Goal: Transaction & Acquisition: Purchase product/service

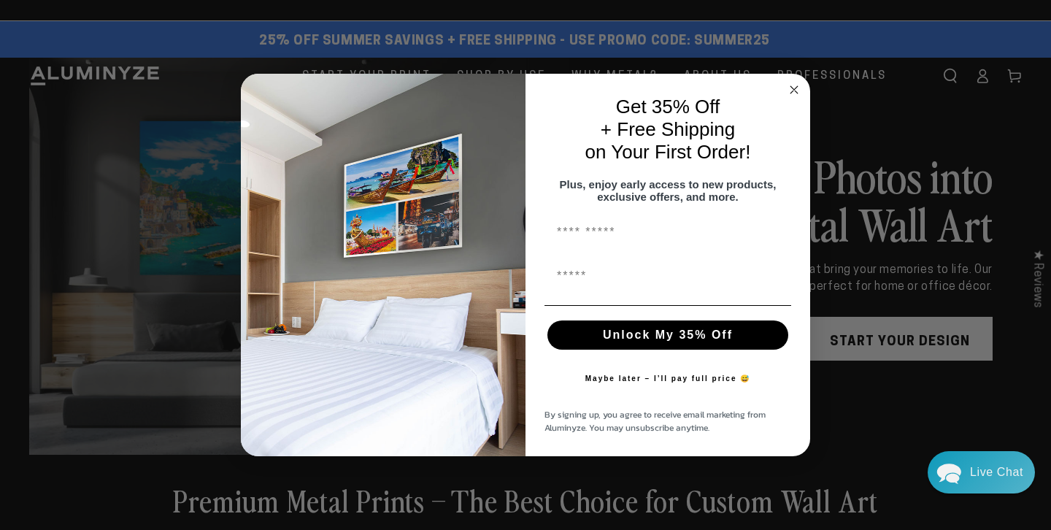
click at [667, 339] on button "Unlock My 35% Off" at bounding box center [668, 335] width 241 height 29
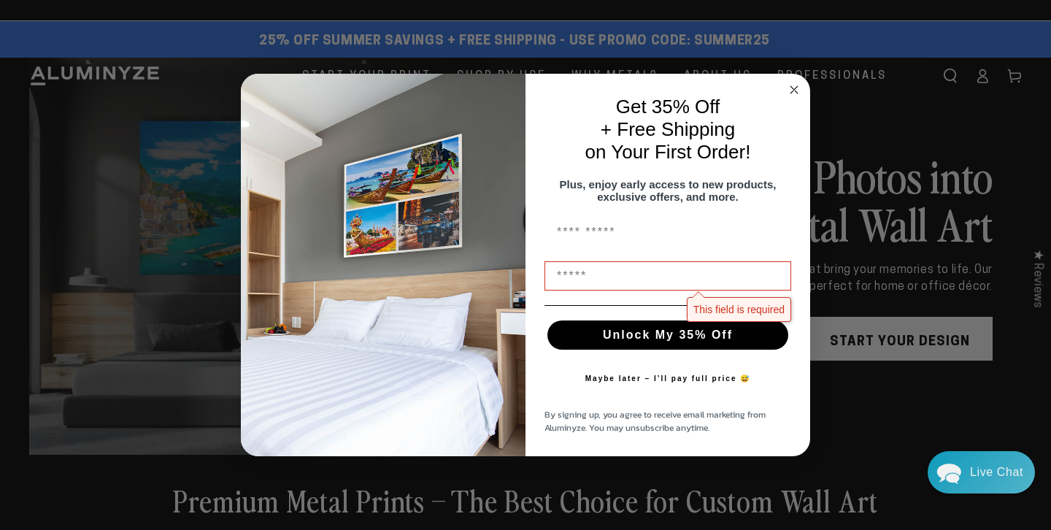
click at [796, 82] on icon "Close dialog" at bounding box center [795, 90] width 18 height 18
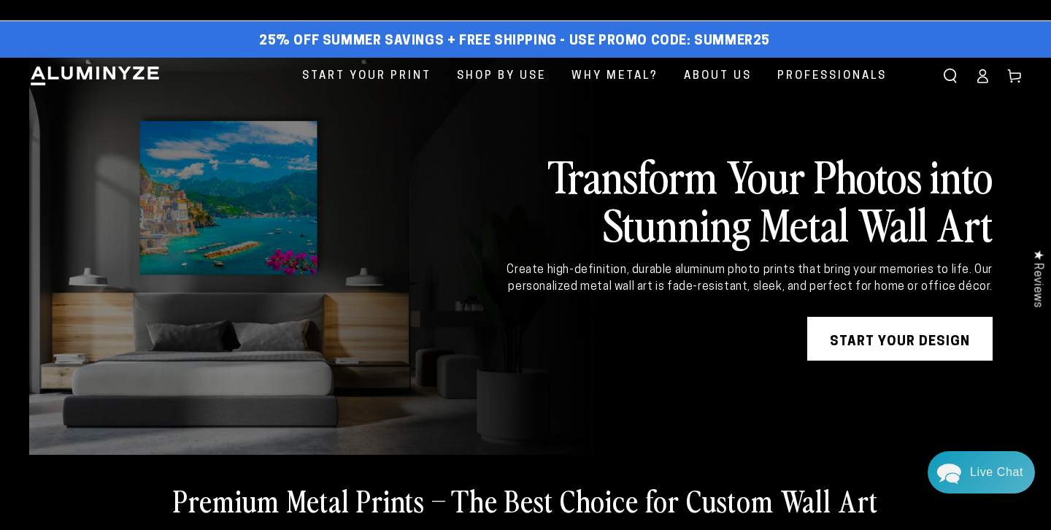
click at [936, 137] on link at bounding box center [525, 256] width 993 height 397
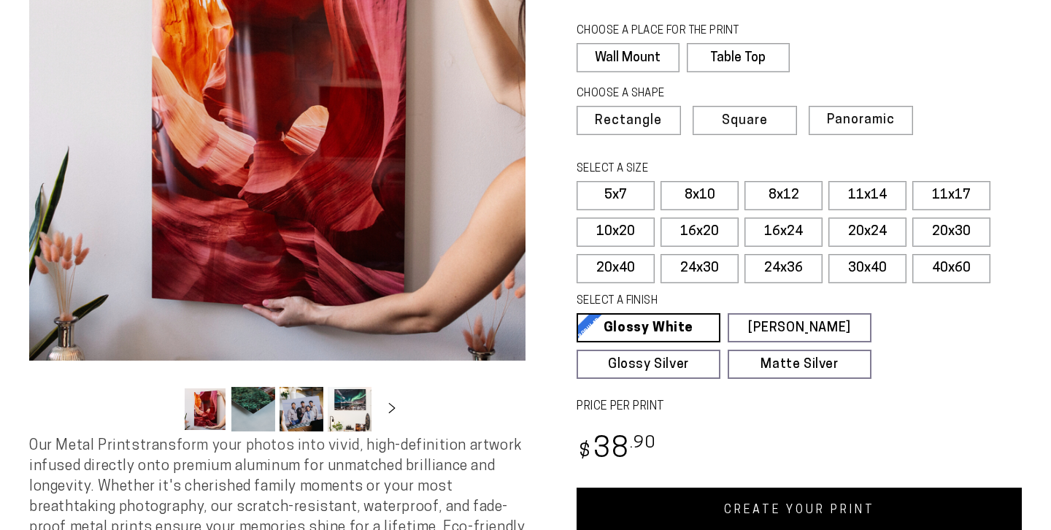
select select "**********"
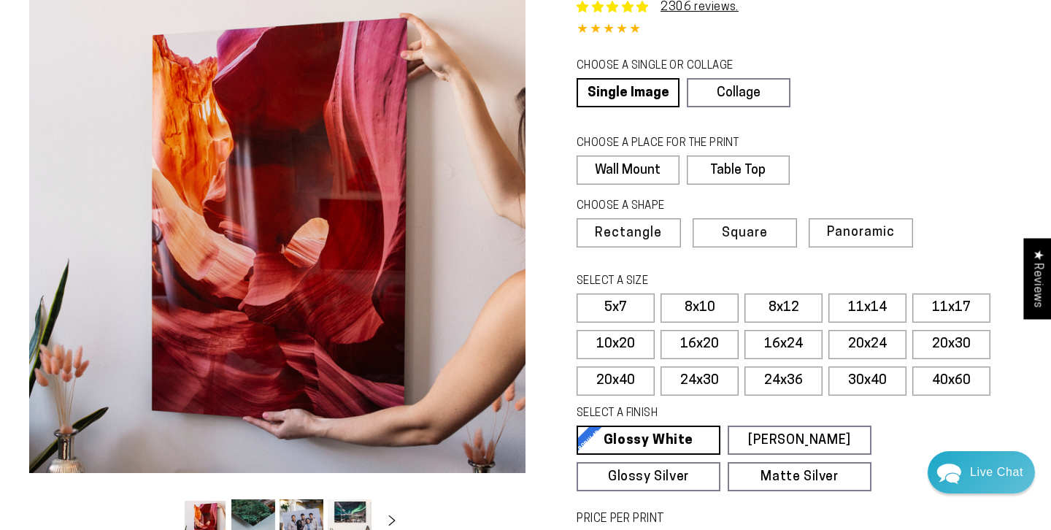
scroll to position [120, 0]
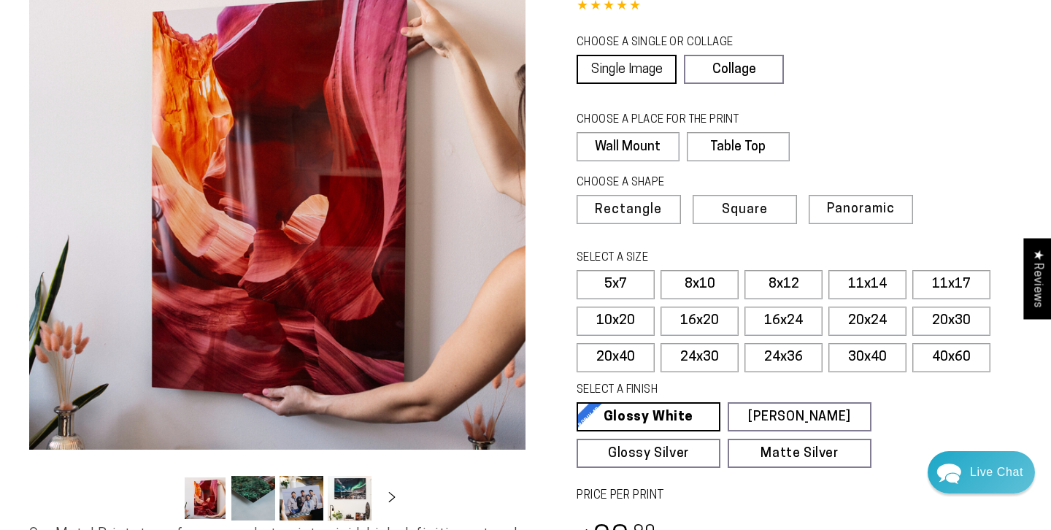
click at [629, 66] on link "Single Image" at bounding box center [627, 69] width 100 height 29
click at [636, 212] on span "Rectangle" at bounding box center [628, 210] width 64 height 13
click at [715, 348] on label "24x30" at bounding box center [700, 357] width 78 height 29
click at [970, 396] on div "SELECT A FINISH Learn more" at bounding box center [795, 393] width 436 height 20
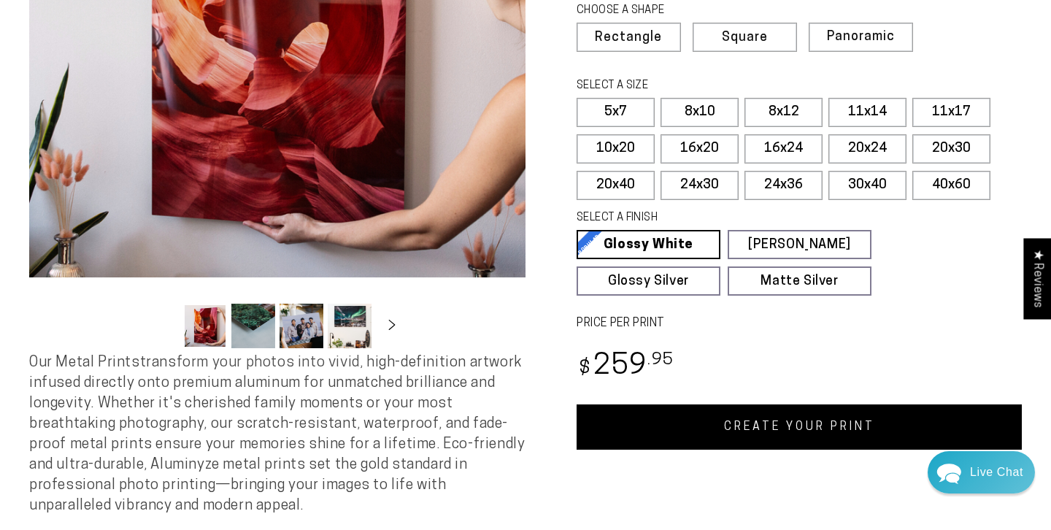
scroll to position [288, 0]
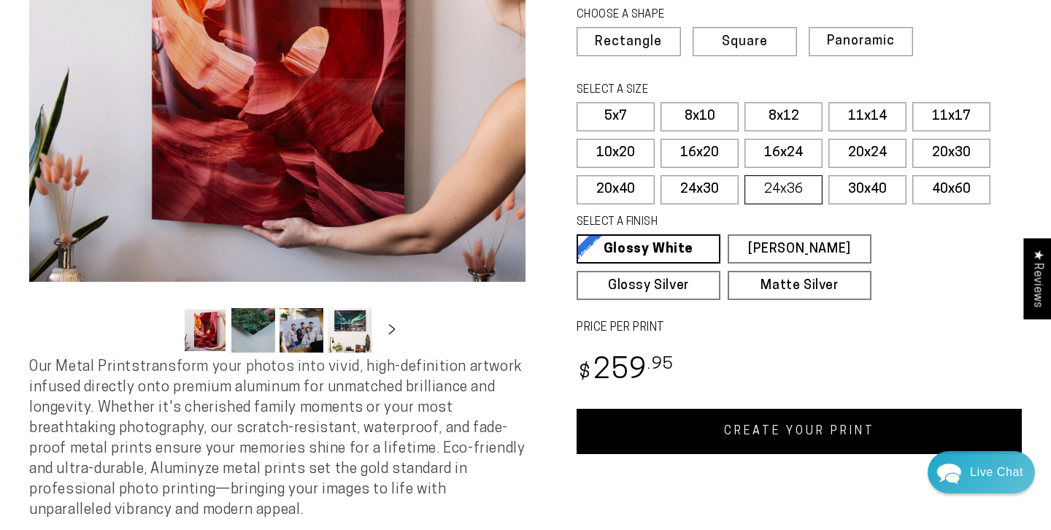
click at [791, 182] on label "24x36" at bounding box center [784, 189] width 78 height 29
click at [707, 190] on label "24x30" at bounding box center [700, 189] width 78 height 29
click at [636, 191] on label "20x40" at bounding box center [616, 189] width 78 height 29
click at [956, 158] on label "20x30" at bounding box center [952, 153] width 78 height 29
click at [943, 186] on label "40x60" at bounding box center [952, 189] width 78 height 29
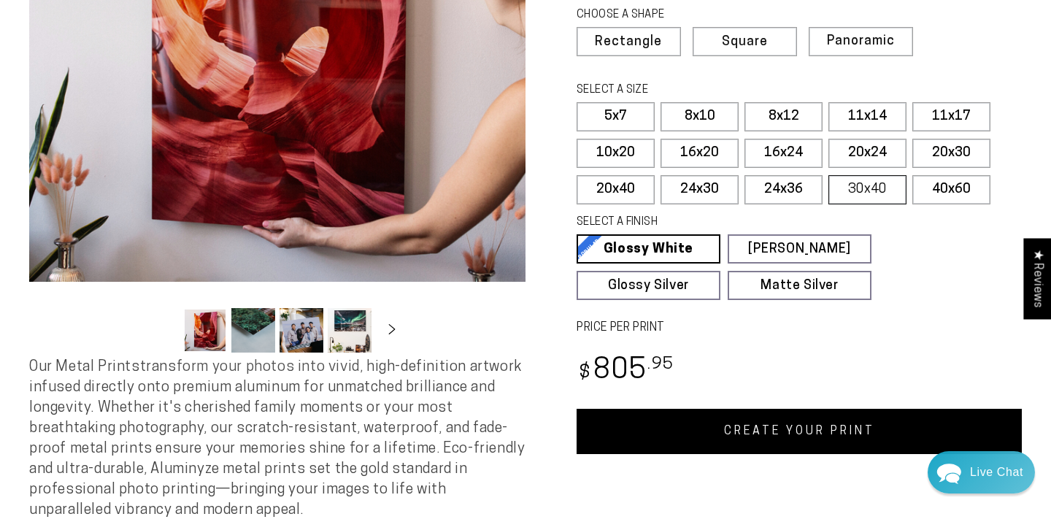
click at [879, 185] on label "30x40" at bounding box center [868, 189] width 78 height 29
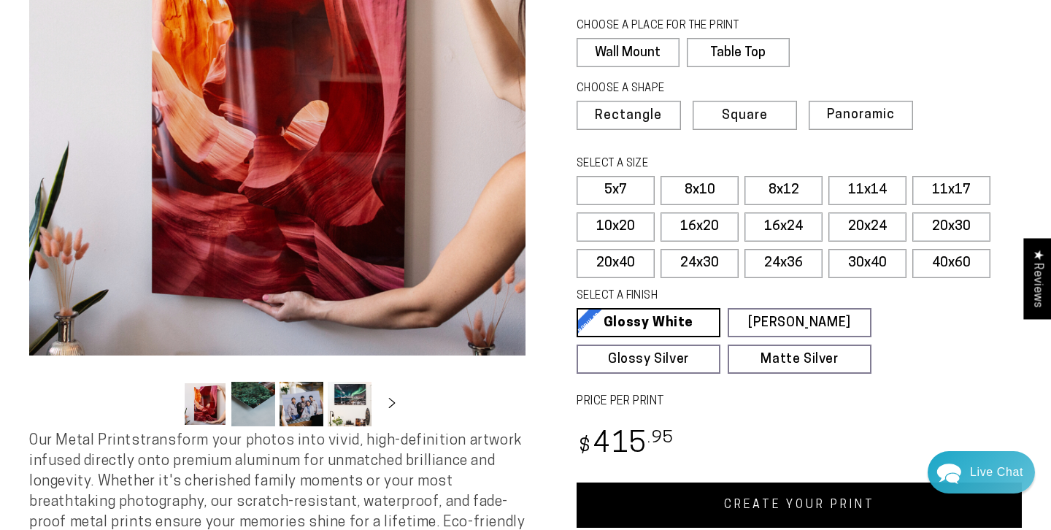
scroll to position [212, 0]
